Goal: Task Accomplishment & Management: Manage account settings

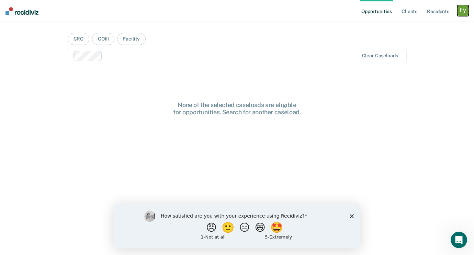
click at [460, 11] on div "button" at bounding box center [462, 10] width 11 height 11
click at [413, 28] on link "Profile" at bounding box center [435, 28] width 55 height 6
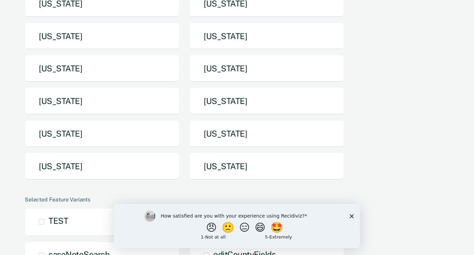
scroll to position [128, 0]
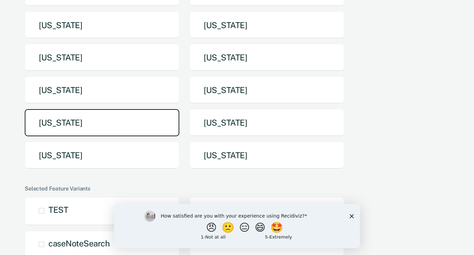
click at [95, 122] on button "[US_STATE]" at bounding box center [102, 122] width 155 height 27
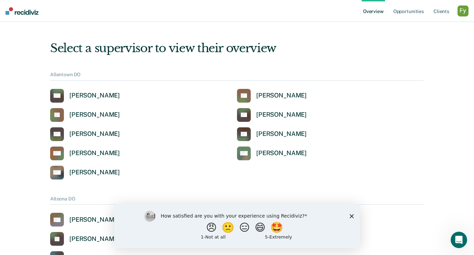
click at [352, 217] on icon "Close survey" at bounding box center [352, 216] width 4 height 4
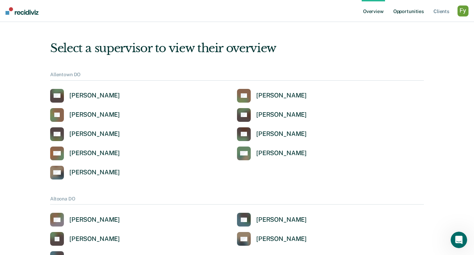
click at [408, 10] on link "Opportunities" at bounding box center [408, 11] width 33 height 22
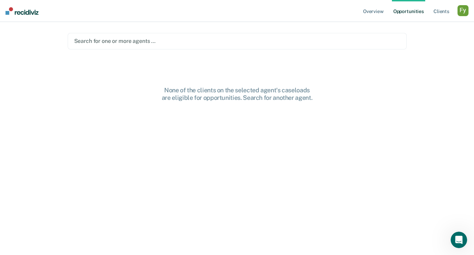
click at [167, 37] on div "Search for one or more agents …" at bounding box center [236, 40] width 327 height 9
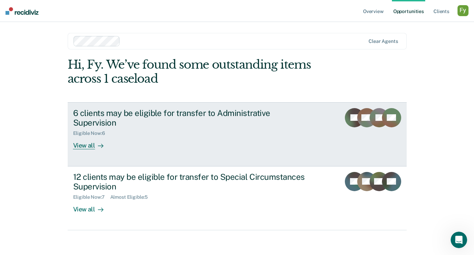
click at [94, 136] on div "View all" at bounding box center [92, 142] width 38 height 13
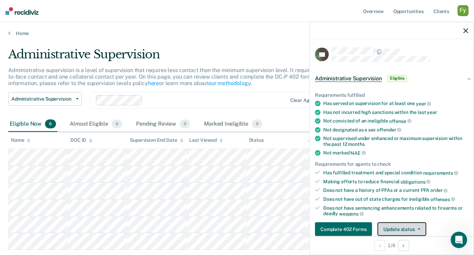
click at [400, 226] on button "Update status" at bounding box center [401, 229] width 48 height 14
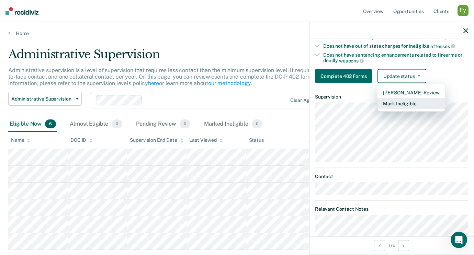
click at [414, 104] on button "Mark Ineligible" at bounding box center [410, 103] width 67 height 11
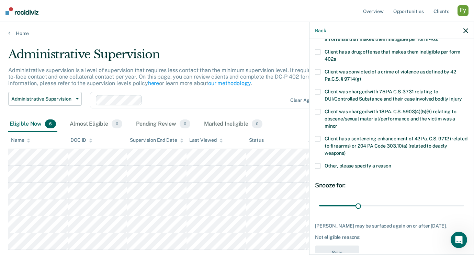
scroll to position [131, 0]
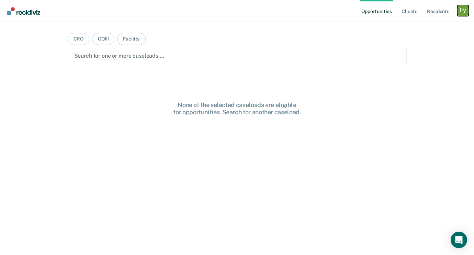
click at [459, 8] on div "Profile dropdown button" at bounding box center [462, 10] width 11 height 11
click at [415, 26] on link "Profile" at bounding box center [435, 28] width 55 height 6
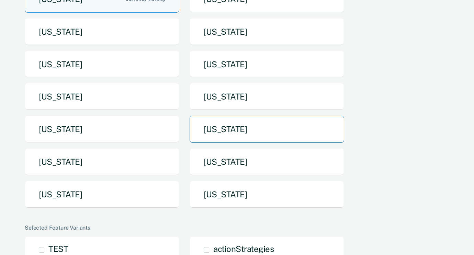
scroll to position [106, 0]
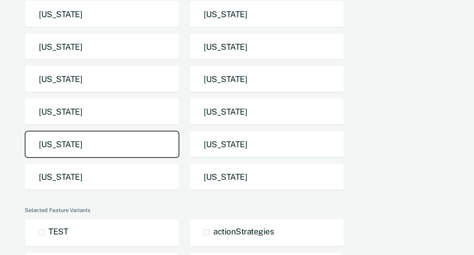
click at [157, 148] on button "[US_STATE]" at bounding box center [102, 144] width 155 height 27
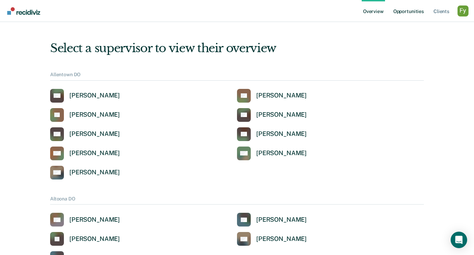
click at [414, 6] on link "Opportunities" at bounding box center [408, 11] width 33 height 22
